Goal: Task Accomplishment & Management: Manage account settings

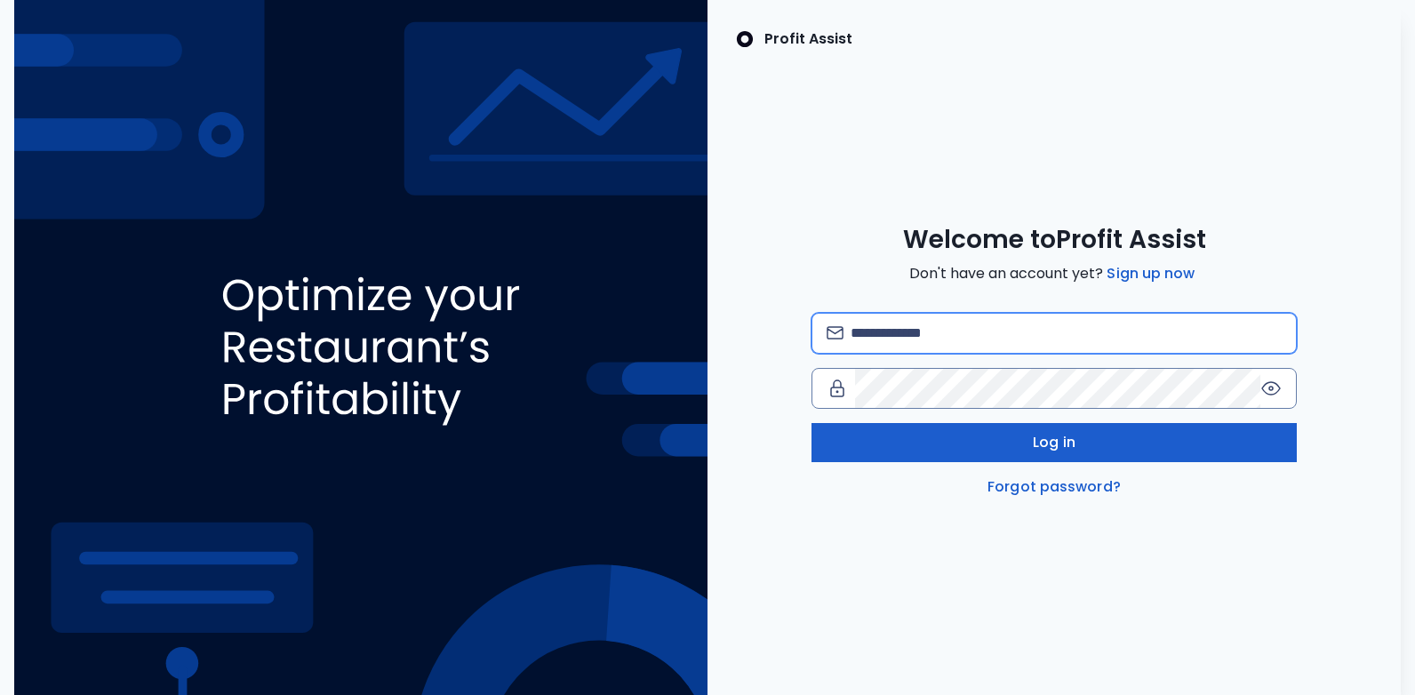
type input "**********"
click at [988, 455] on button "Log in" at bounding box center [1054, 442] width 485 height 39
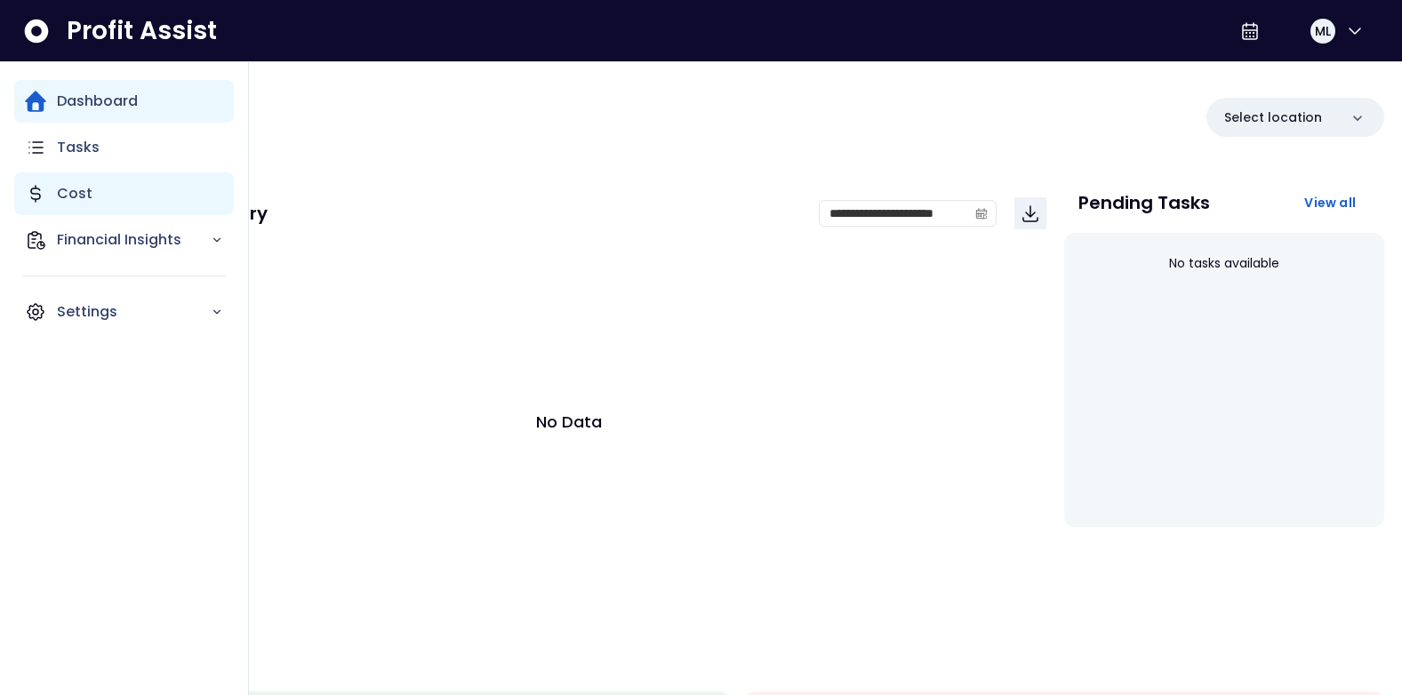
click at [69, 200] on p "Cost" at bounding box center [75, 193] width 36 height 21
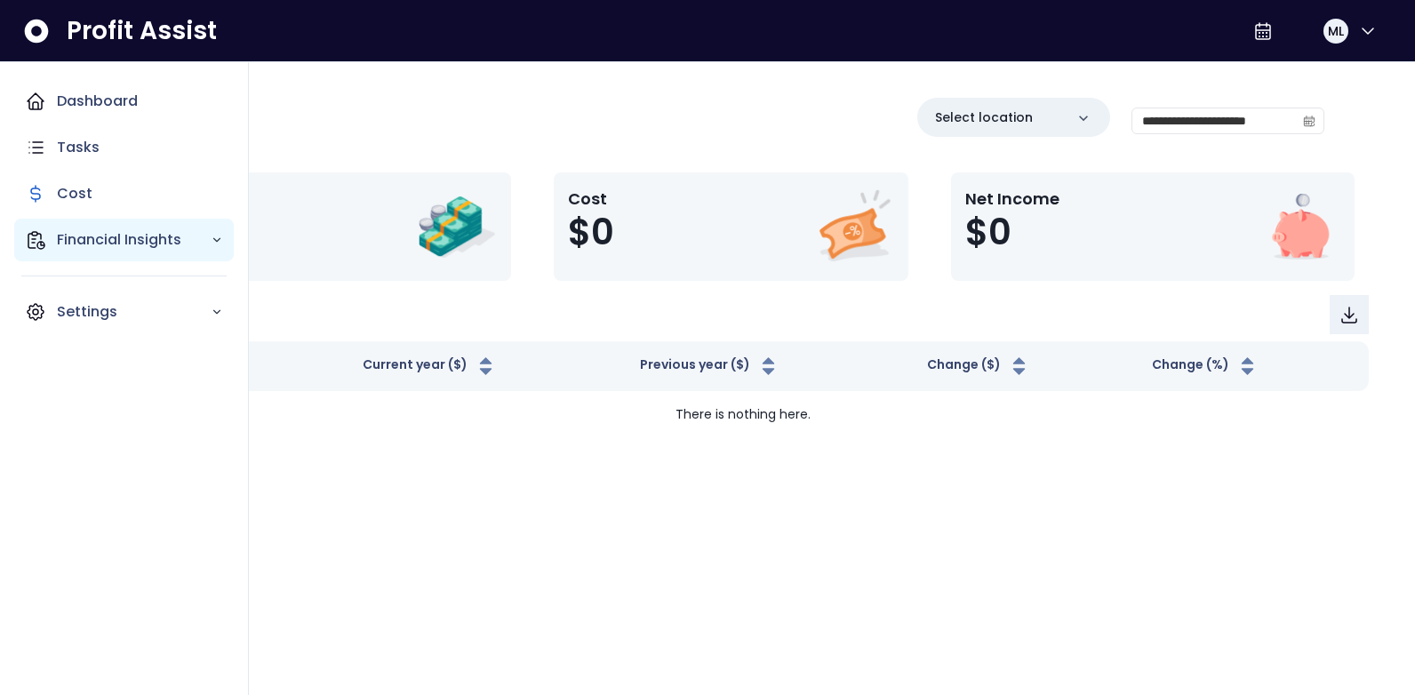
click at [89, 225] on div "Financial Insights" at bounding box center [124, 240] width 220 height 43
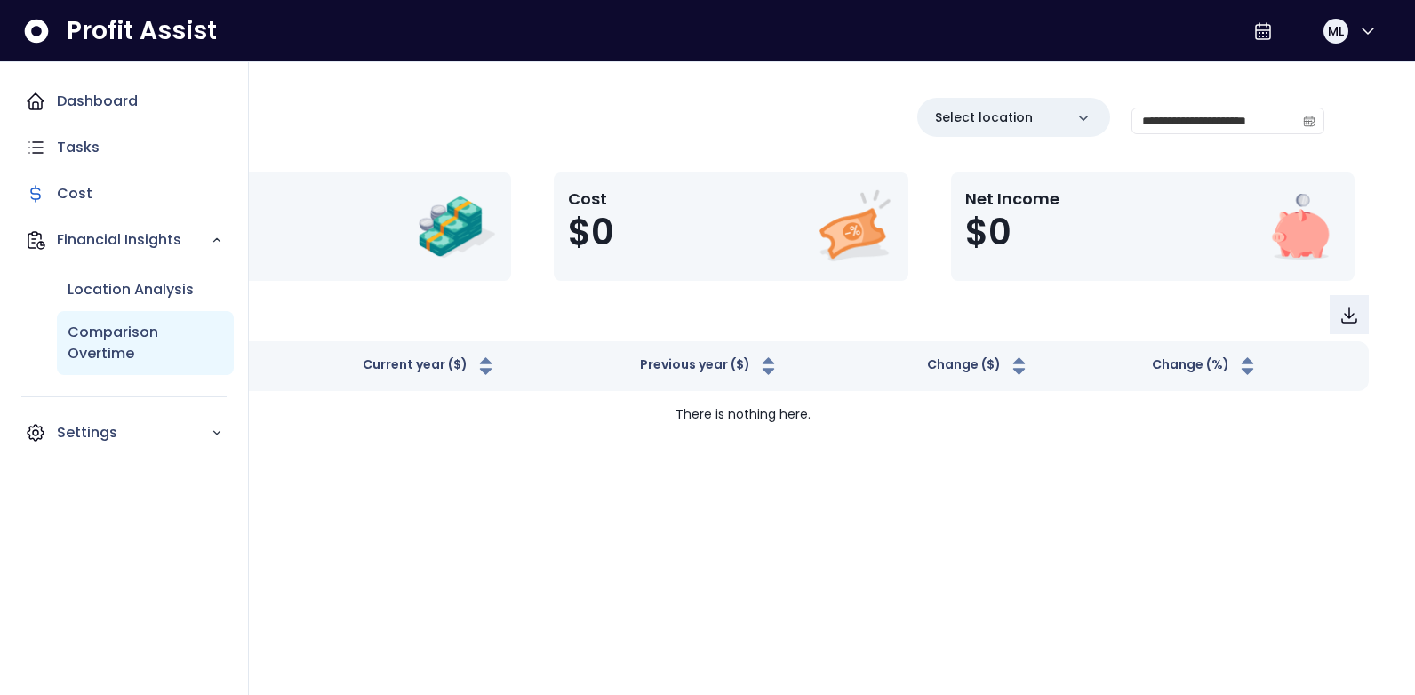
click at [126, 323] on p "Comparison Overtime" at bounding box center [146, 343] width 156 height 43
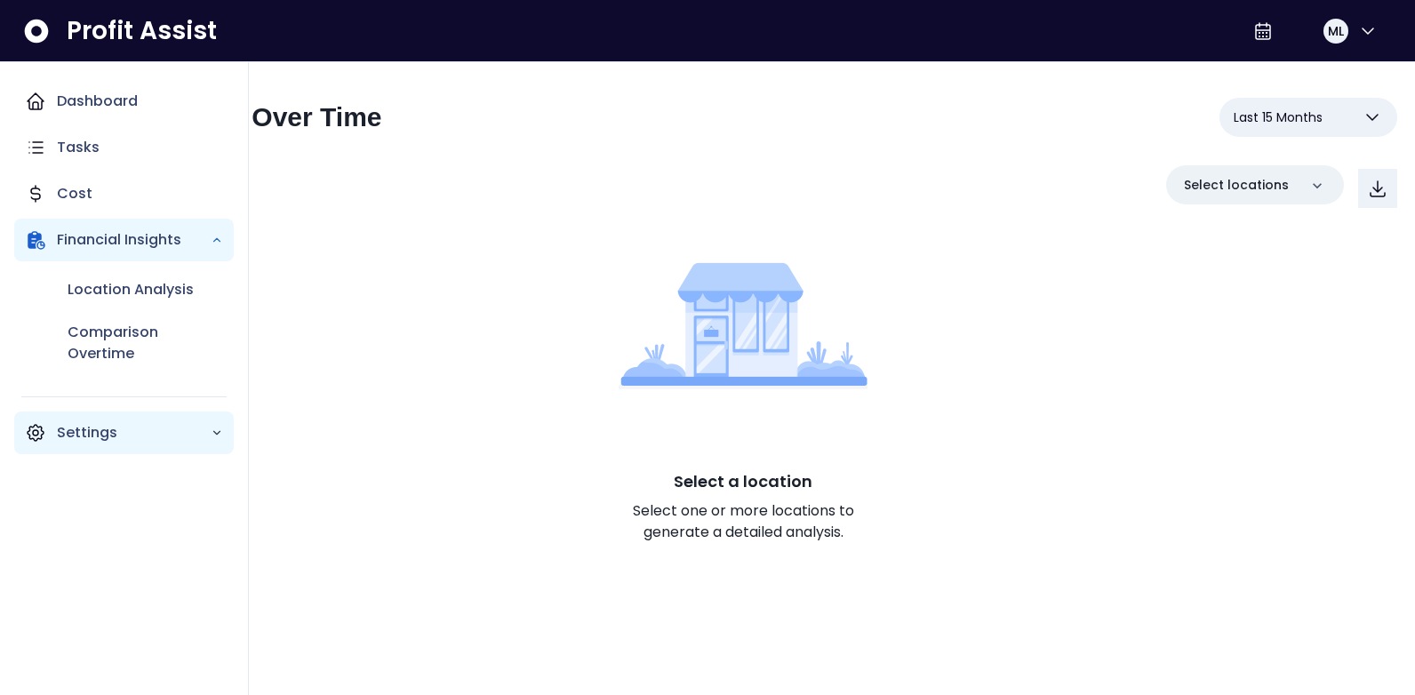
click at [138, 426] on p "Settings" at bounding box center [134, 432] width 154 height 21
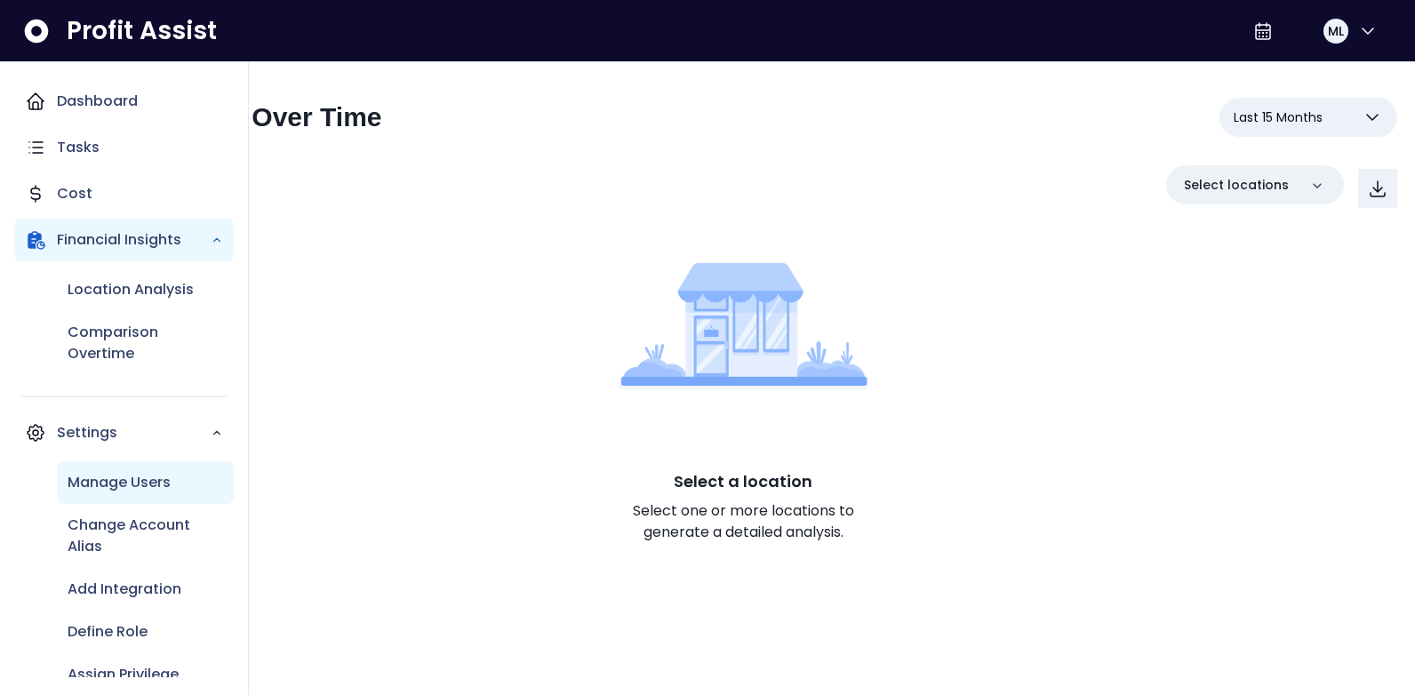
click at [152, 475] on p "Manage Users" at bounding box center [119, 482] width 103 height 21
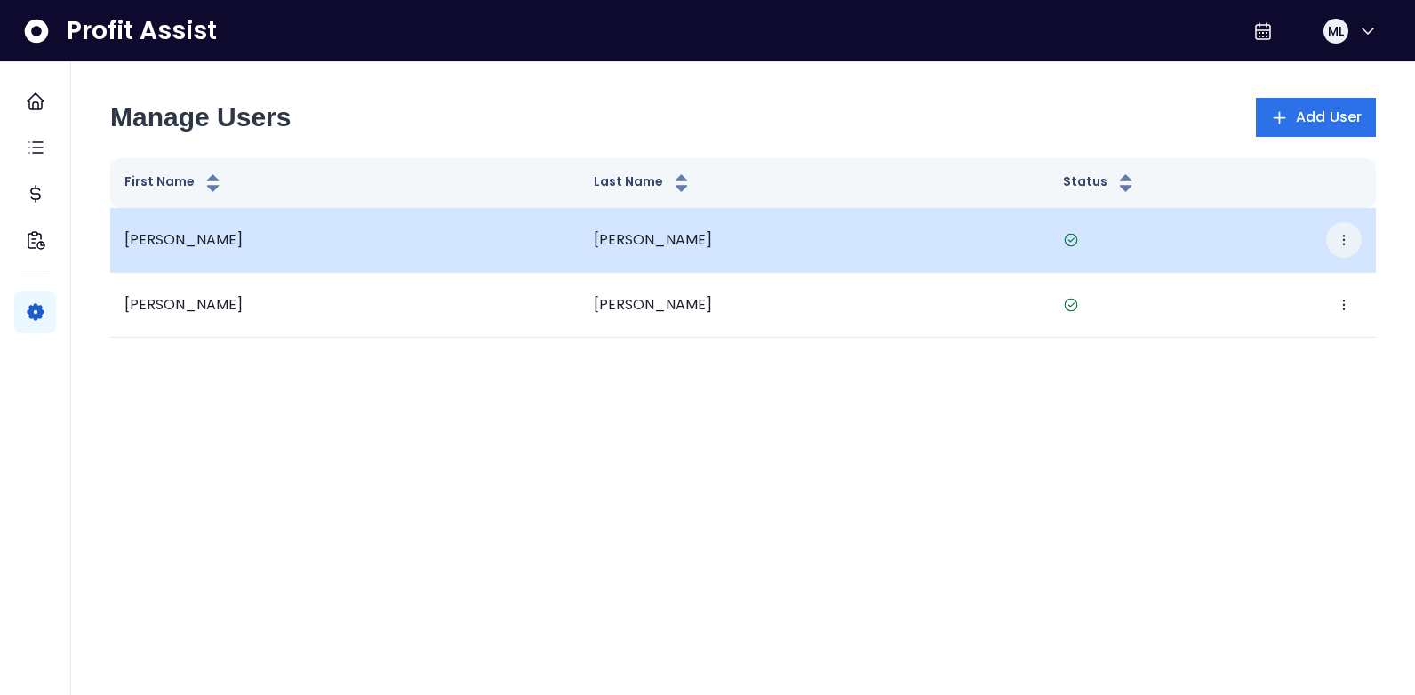
click at [1351, 240] on button "button" at bounding box center [1344, 240] width 36 height 36
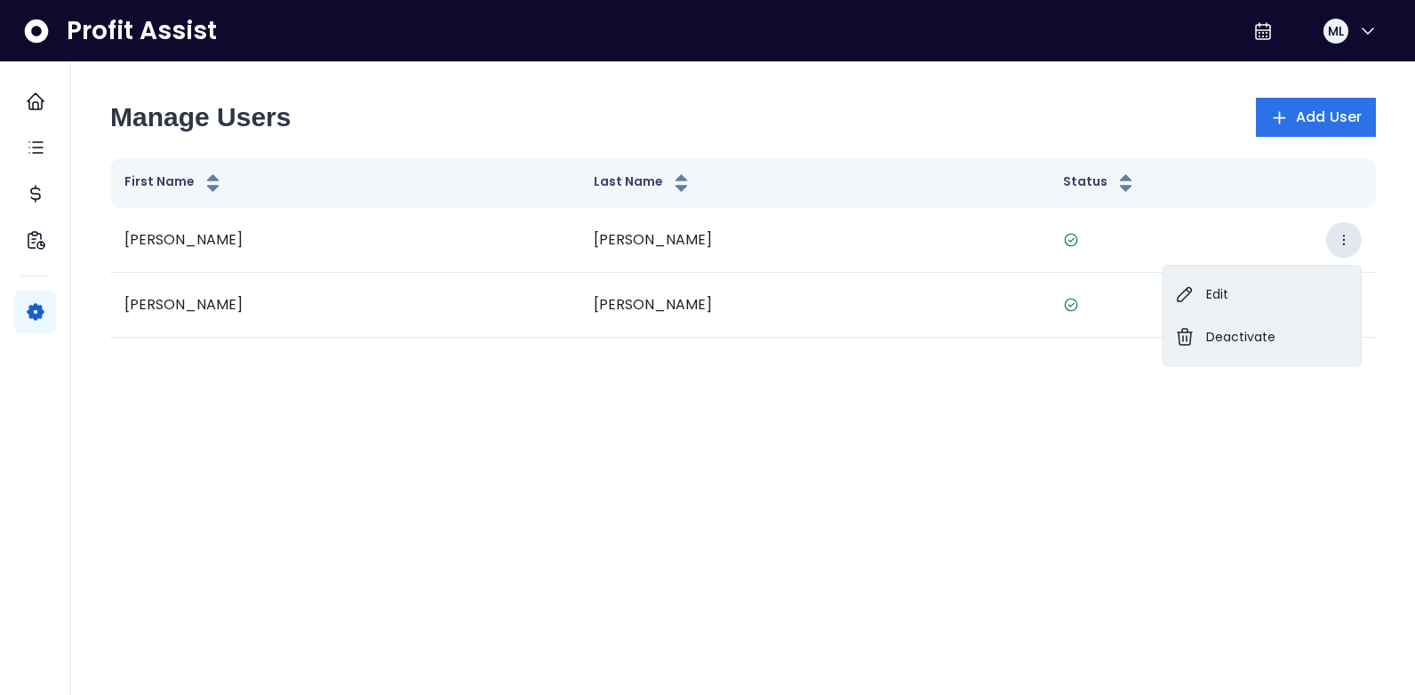
click at [1112, 377] on html "Dashboard Tasks Cost Financial Insights Settings Profit Assist ML Manage Users …" at bounding box center [707, 188] width 1415 height 377
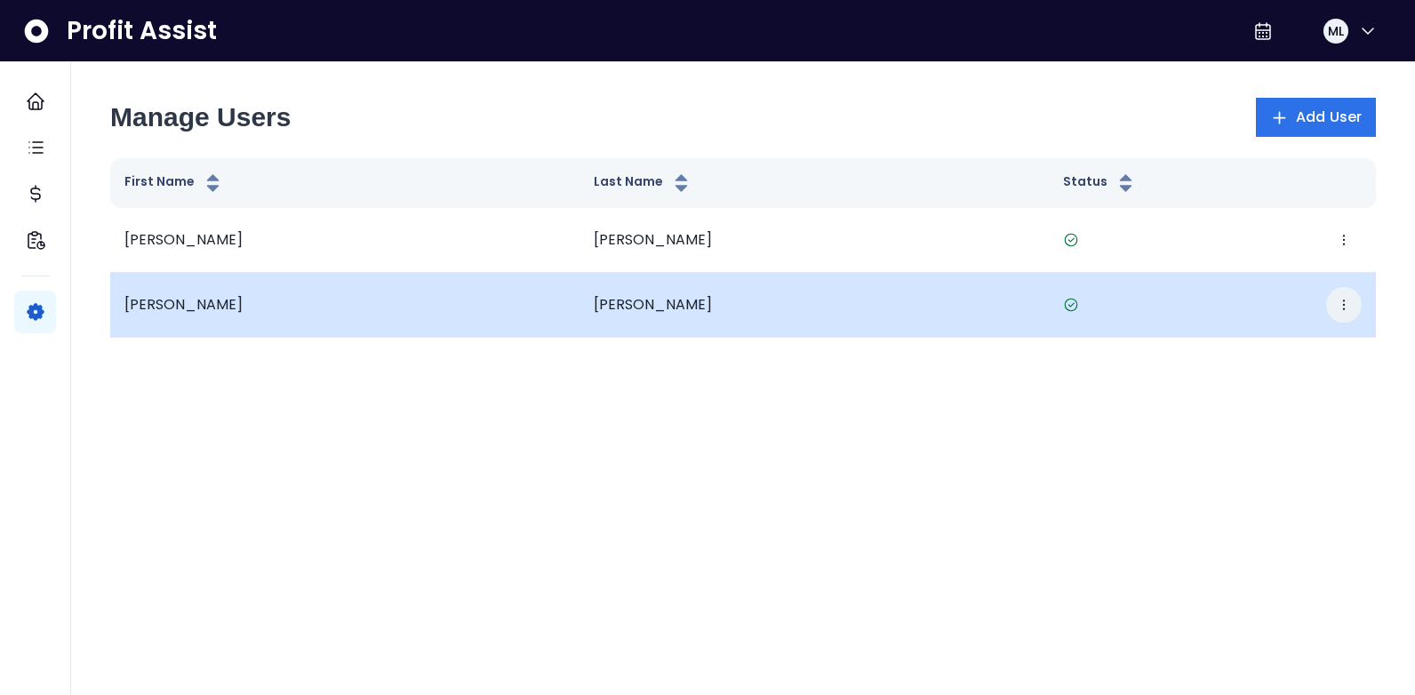
click at [1353, 300] on button "button" at bounding box center [1344, 305] width 36 height 36
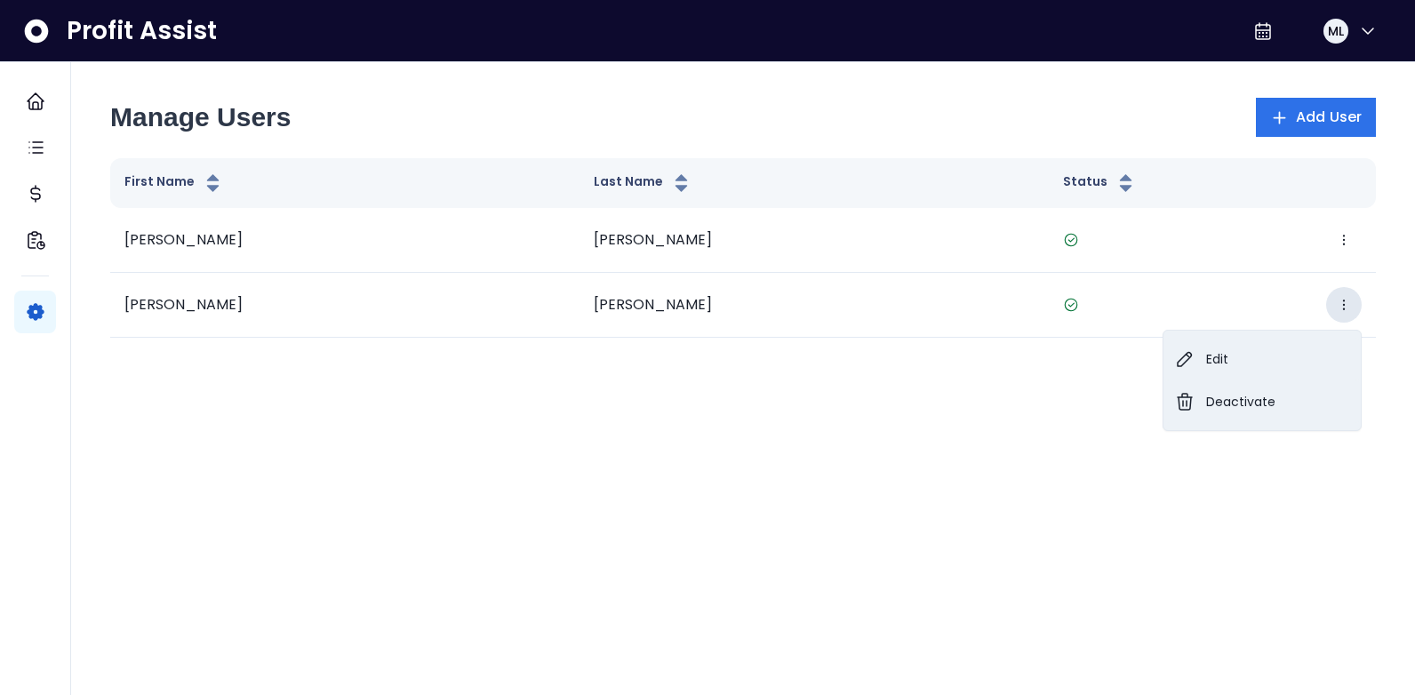
click at [814, 377] on html "Dashboard Tasks Cost Financial Insights Settings Profit Assist ML Manage Users …" at bounding box center [707, 188] width 1415 height 377
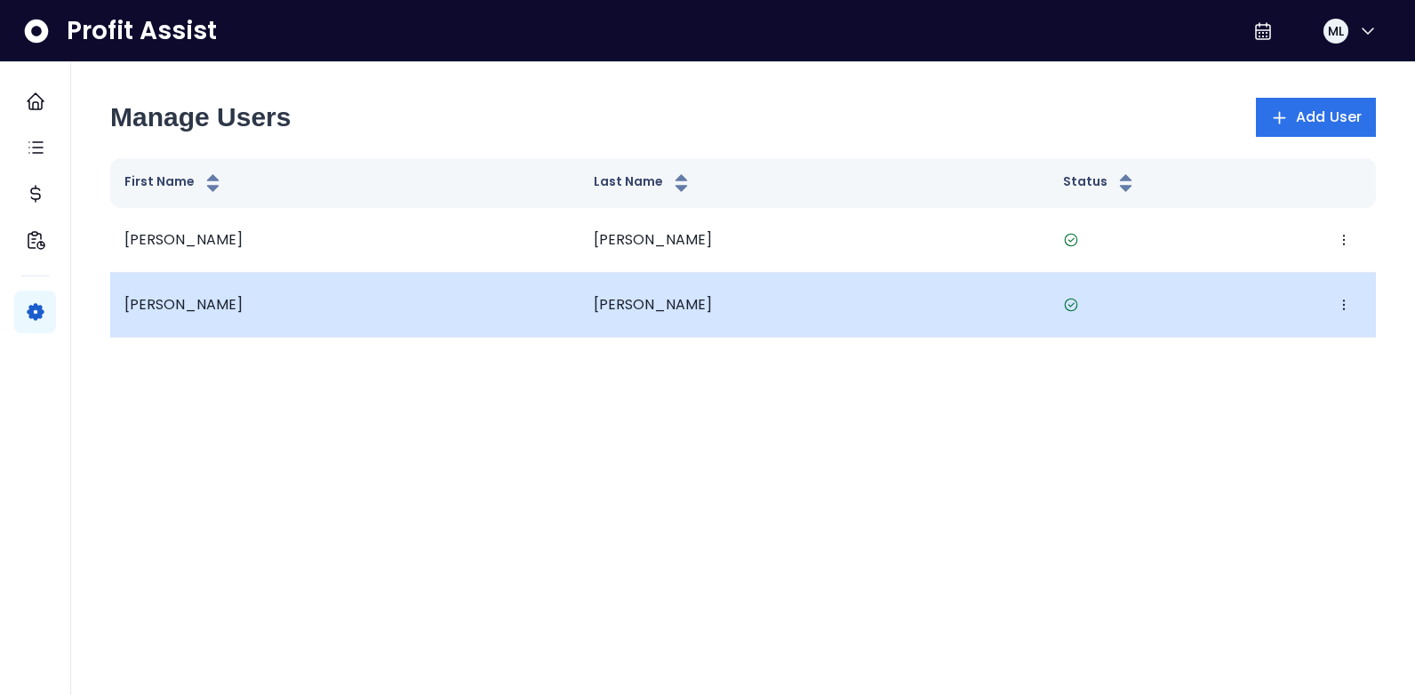
click at [378, 288] on td "[PERSON_NAME]" at bounding box center [344, 305] width 469 height 65
click at [156, 295] on span "[PERSON_NAME]" at bounding box center [183, 304] width 118 height 20
click at [1065, 299] on icon at bounding box center [1071, 305] width 12 height 12
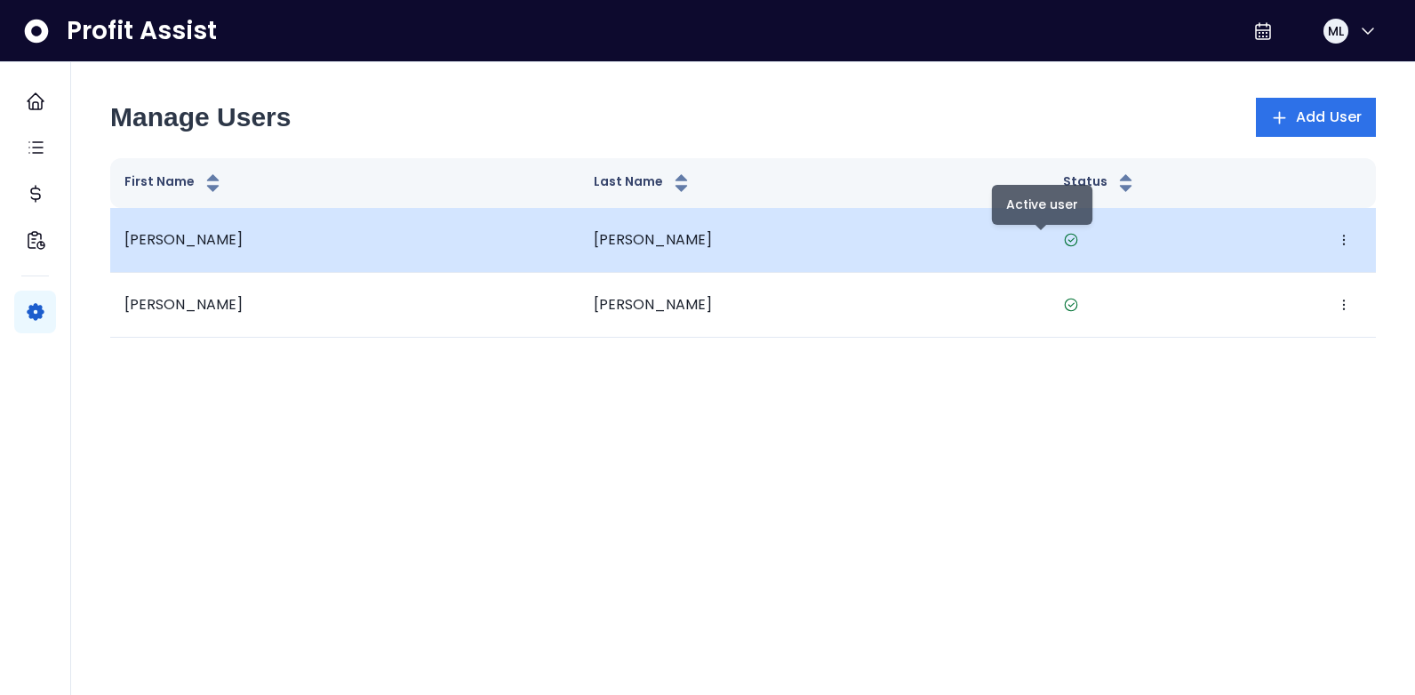
click at [1063, 237] on icon at bounding box center [1071, 240] width 16 height 16
